Goal: Task Accomplishment & Management: Complete application form

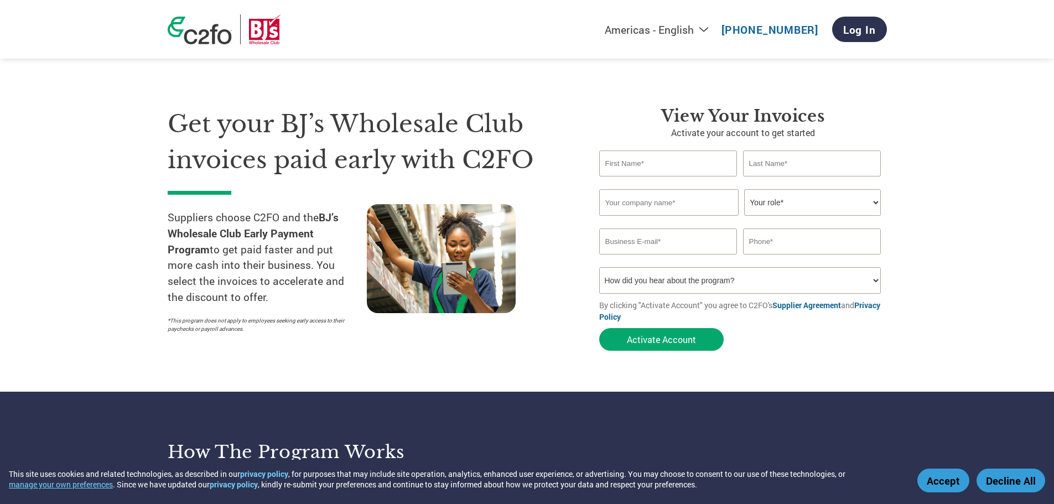
click at [668, 162] on input "text" at bounding box center [668, 163] width 138 height 26
type input "[PERSON_NAME]"
click at [774, 164] on input "El" at bounding box center [812, 163] width 138 height 26
type input "[PERSON_NAME]"
click at [687, 193] on input "text" at bounding box center [668, 202] width 139 height 27
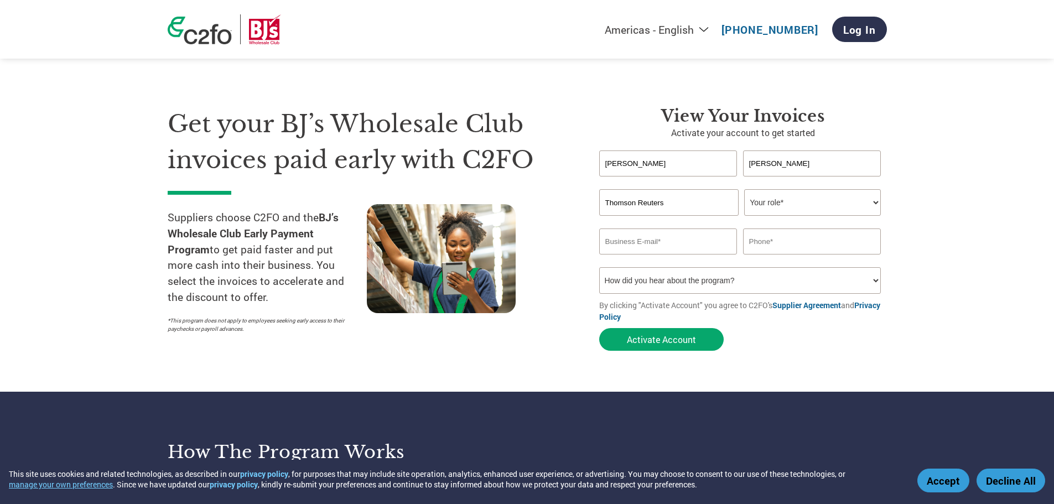
type input "Thomson Reuters"
click at [793, 208] on select "Your role* CFO Controller Credit Manager Finance Director Treasurer CEO Preside…" at bounding box center [812, 202] width 137 height 27
select select "ACCOUNTING"
click at [744, 189] on select "Your role* CFO Controller Credit Manager Finance Director Treasurer CEO Preside…" at bounding box center [812, 202] width 137 height 27
click at [685, 247] on input "email" at bounding box center [668, 241] width 138 height 26
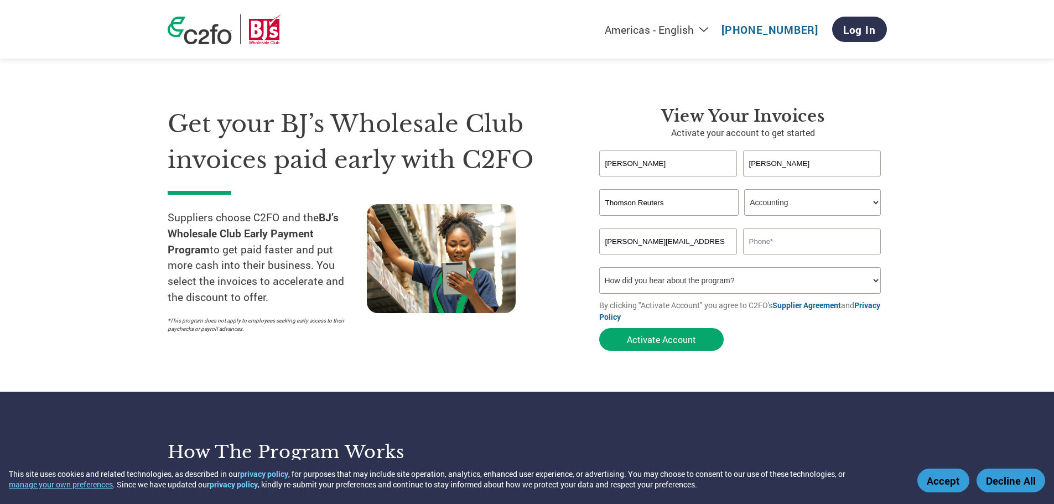
type input "[PERSON_NAME][EMAIL_ADDRESS][PERSON_NAME][DOMAIN_NAME]"
click at [822, 234] on input "469" at bounding box center [812, 241] width 138 height 26
type input "4696694294"
click at [878, 284] on select "How did you hear about the program? Received a letter Email Social Media Online…" at bounding box center [740, 280] width 282 height 27
select select "Online Search"
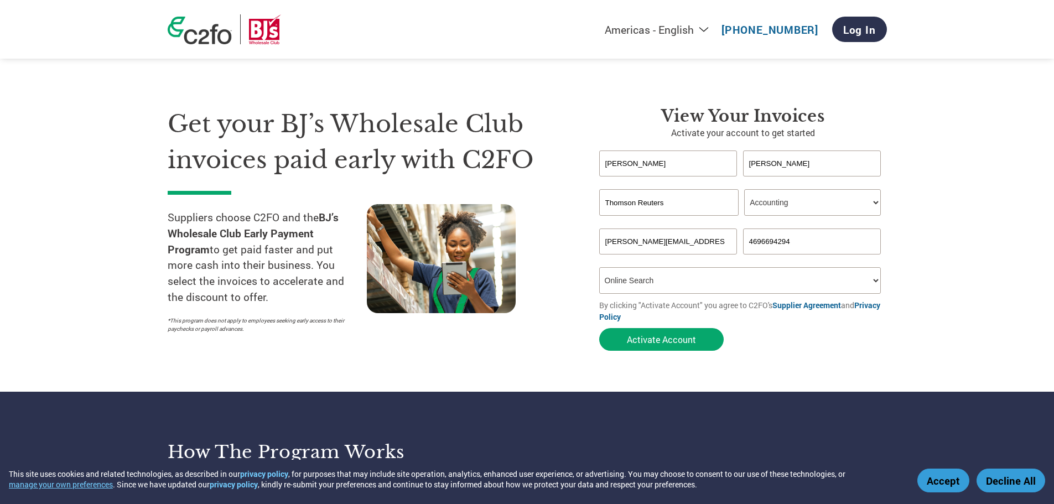
click at [599, 267] on select "How did you hear about the program? Received a letter Email Social Media Online…" at bounding box center [740, 280] width 282 height 27
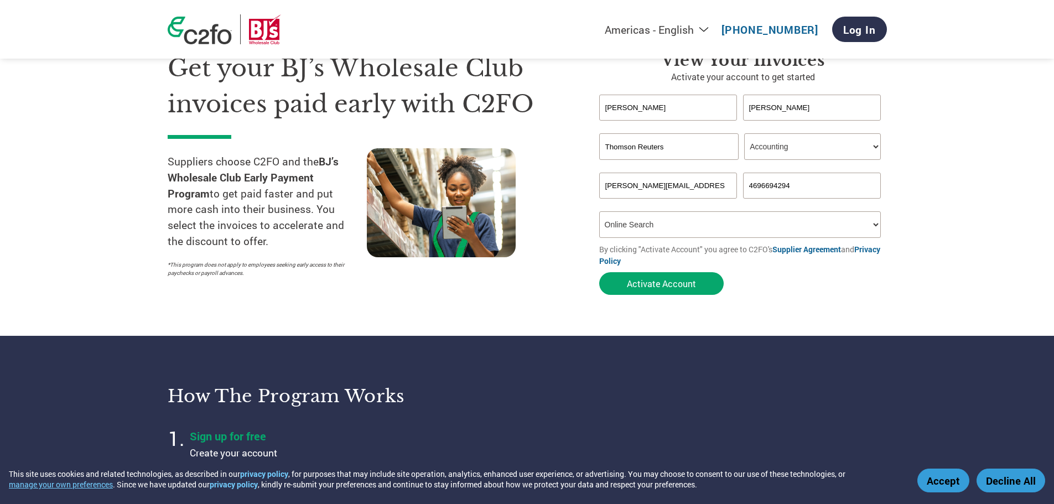
scroll to position [55, 0]
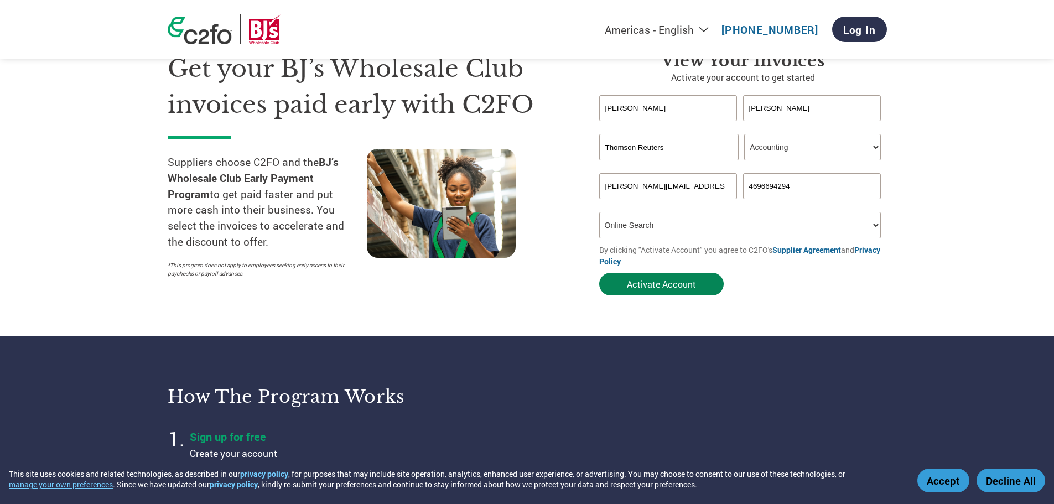
click at [670, 286] on button "Activate Account" at bounding box center [661, 284] width 124 height 23
